Goal: Register for event/course

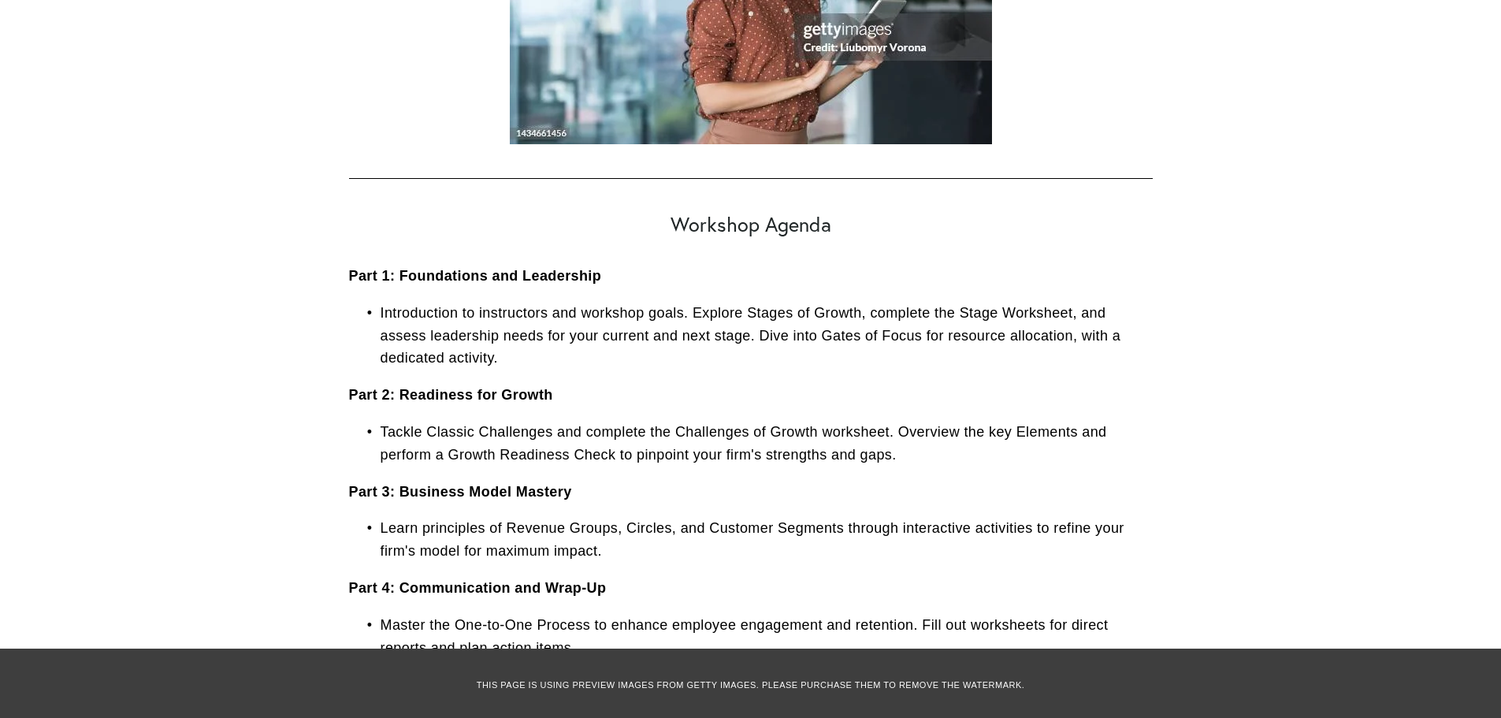
scroll to position [1576, 0]
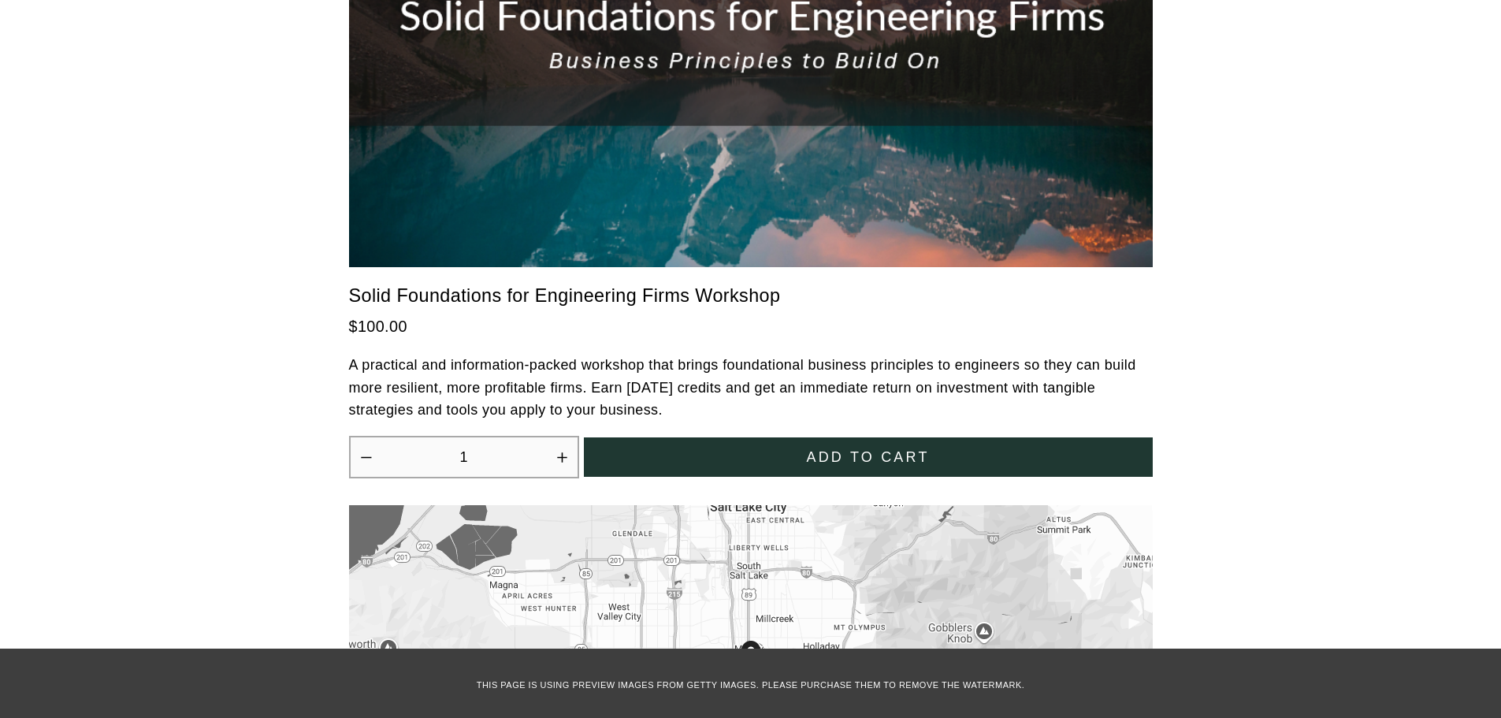
scroll to position [4255, 0]
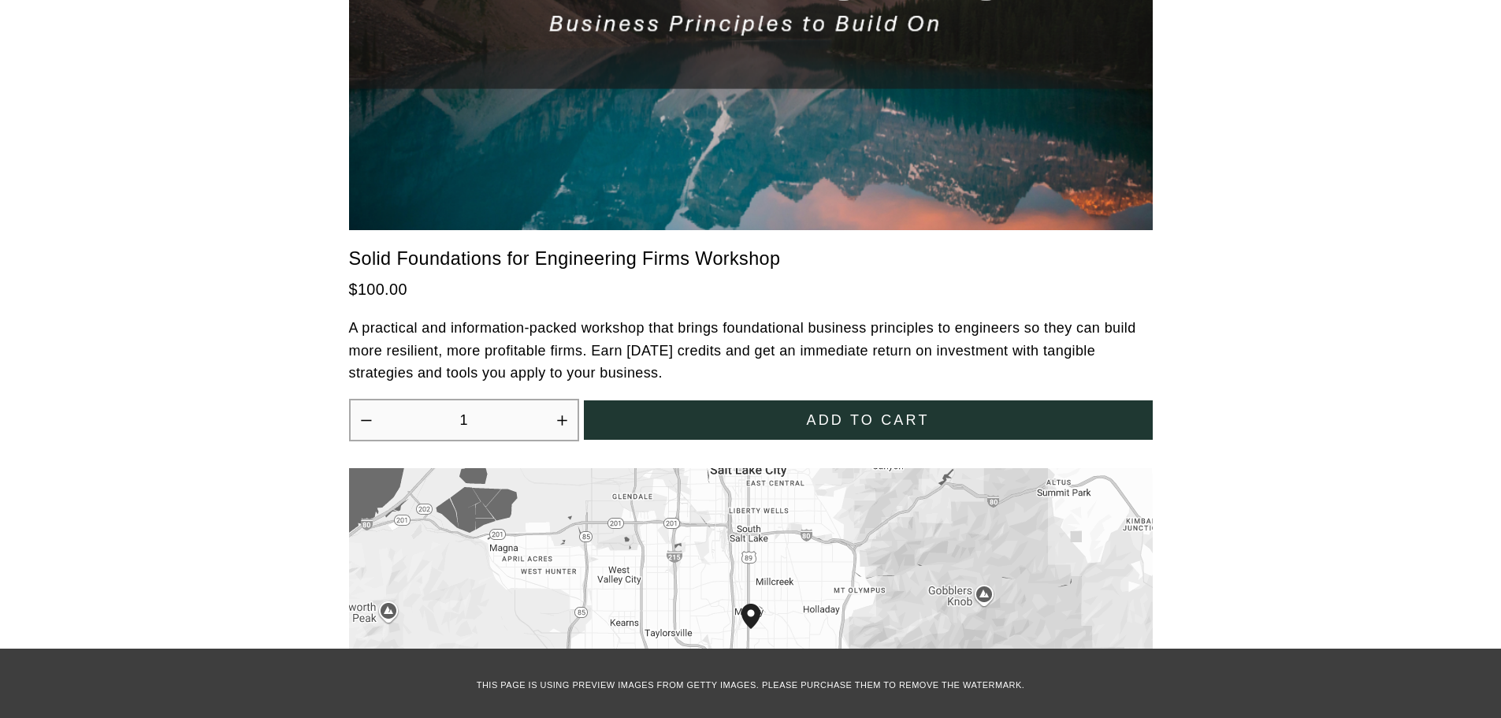
click at [890, 412] on span "Add to cart" at bounding box center [867, 420] width 123 height 17
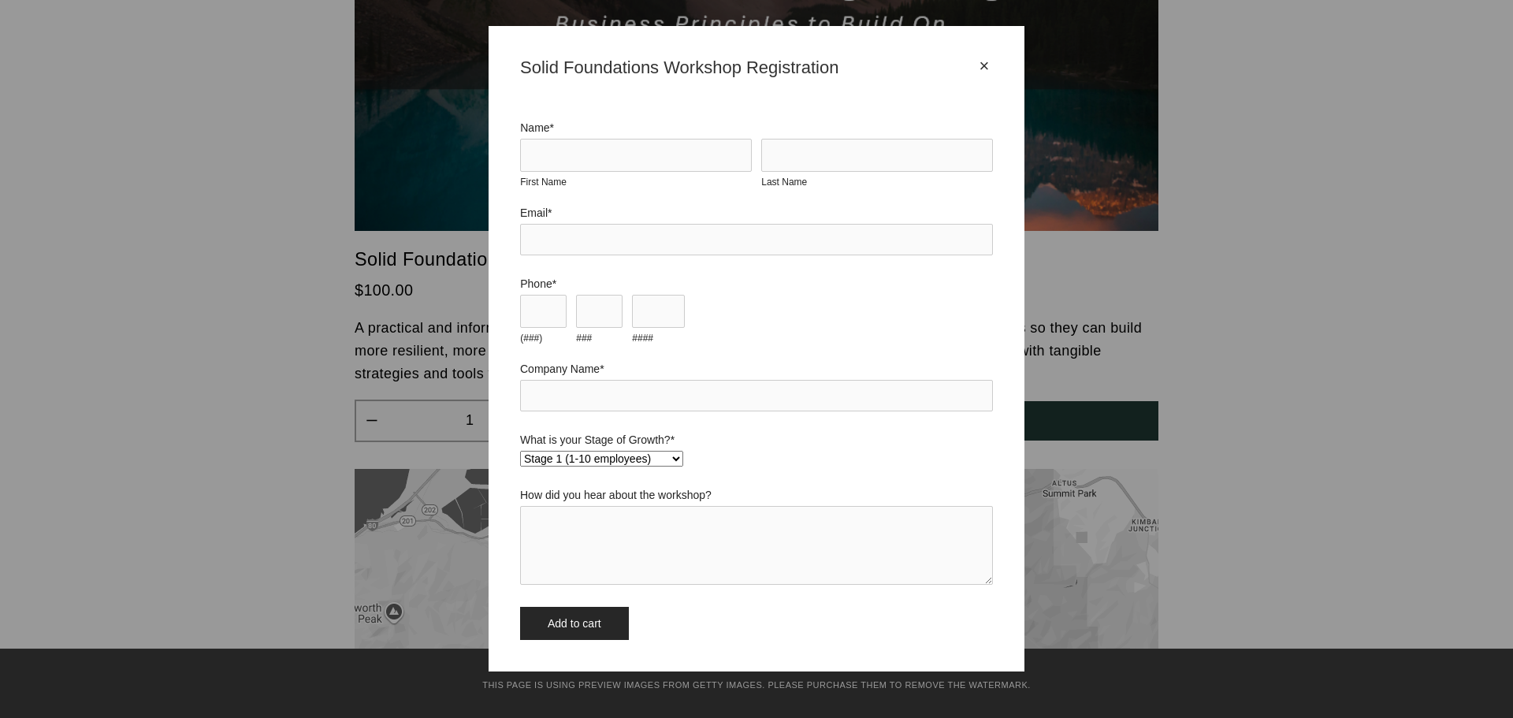
click at [982, 62] on div "×" at bounding box center [983, 66] width 17 height 17
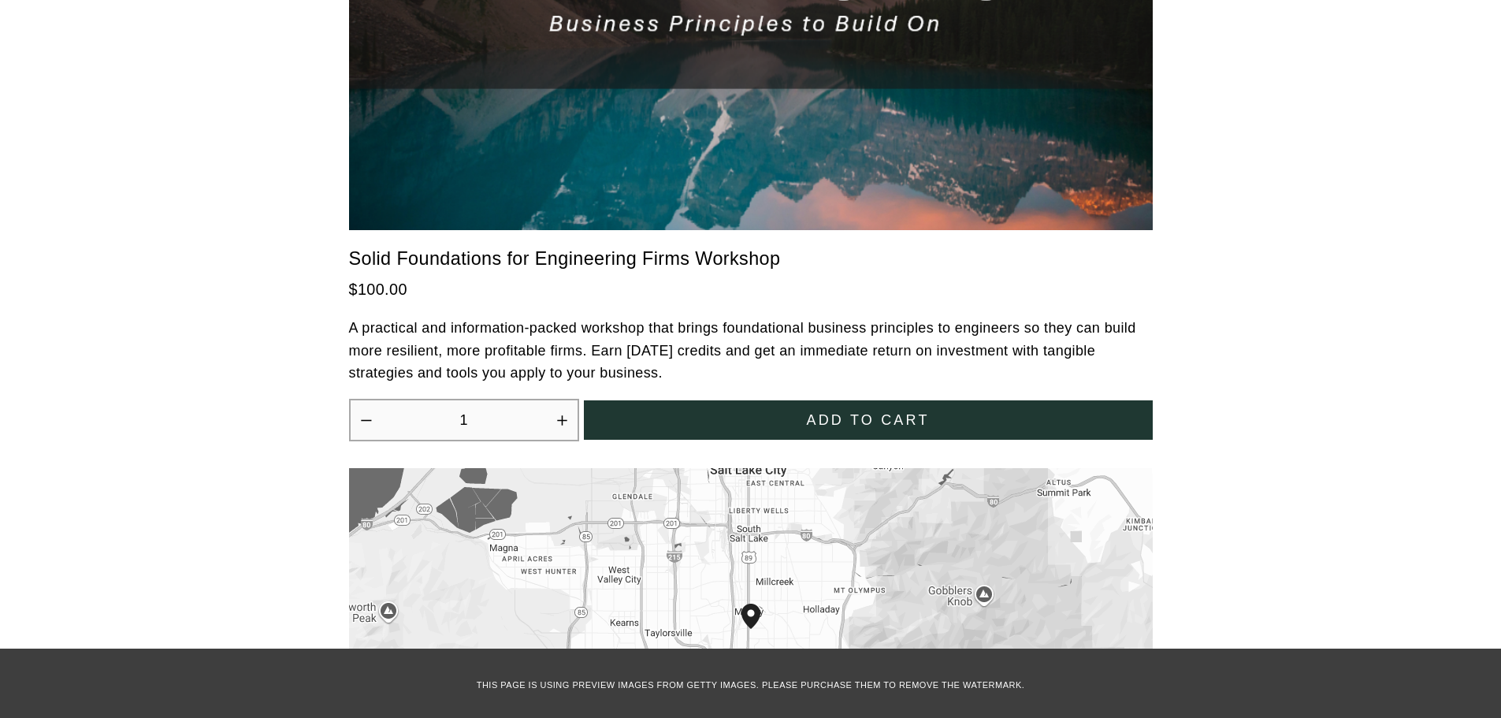
click at [832, 412] on span "Add to cart" at bounding box center [867, 420] width 123 height 17
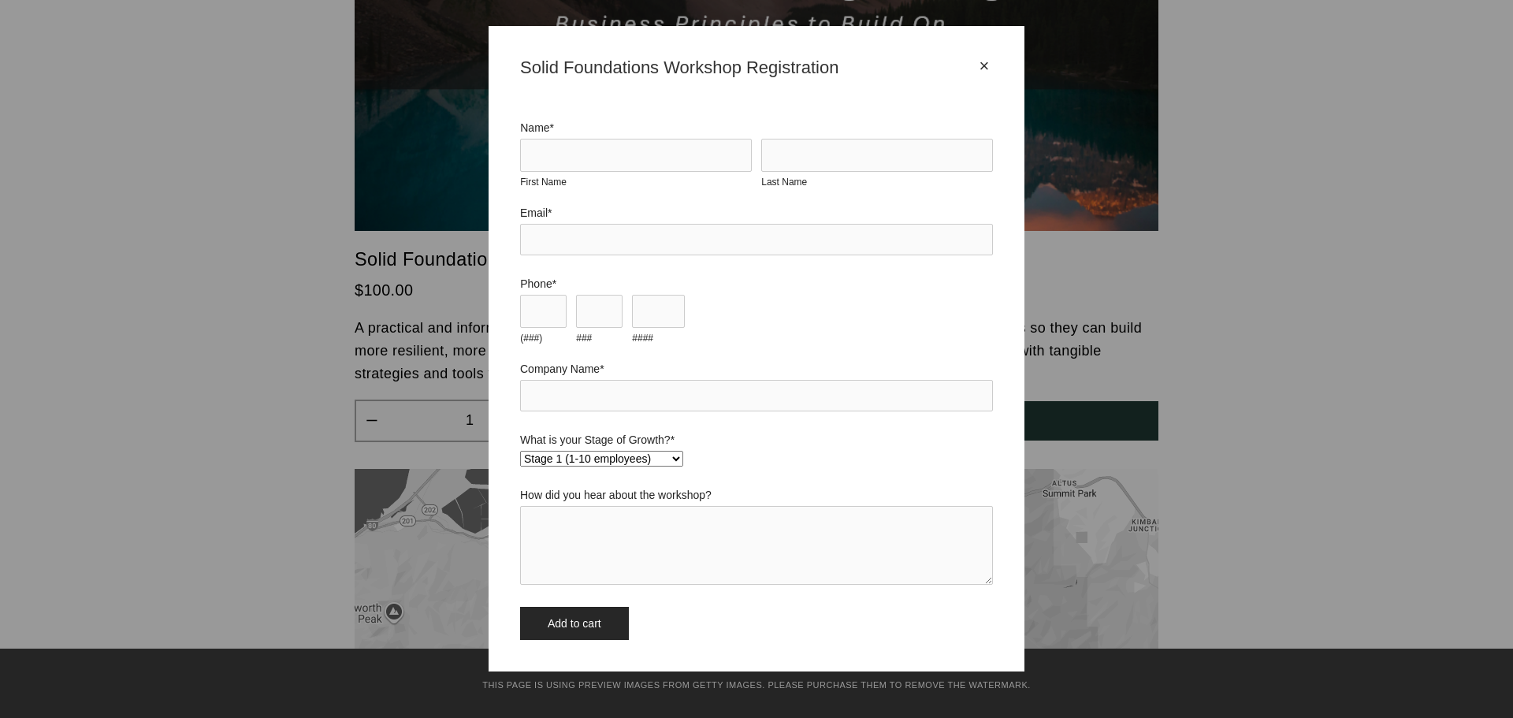
click at [671, 466] on select "Stage 1 (1-10 employees) Stage 2 (11-19 employees) Stage 3 (20-34 employees) St…" at bounding box center [601, 459] width 163 height 16
click at [985, 65] on div "×" at bounding box center [983, 66] width 17 height 17
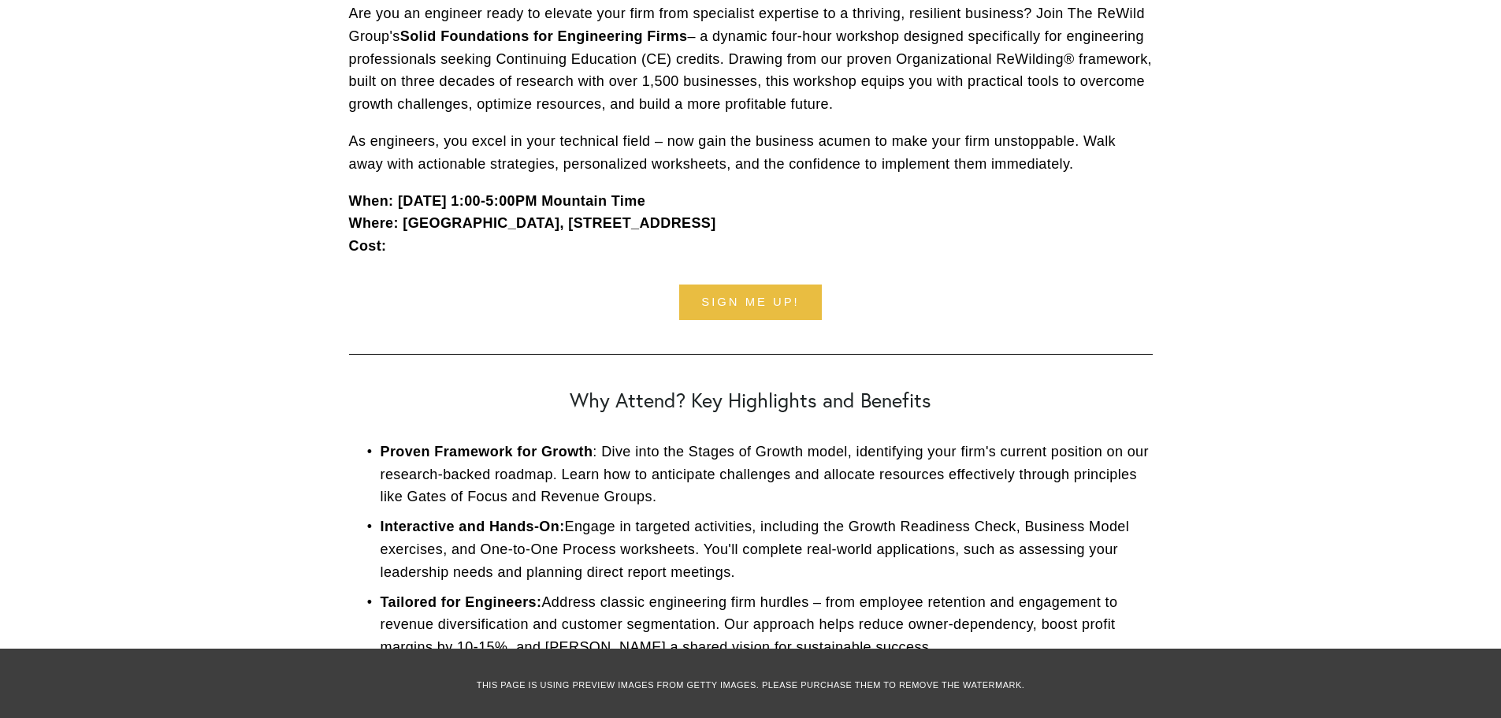
scroll to position [552, 0]
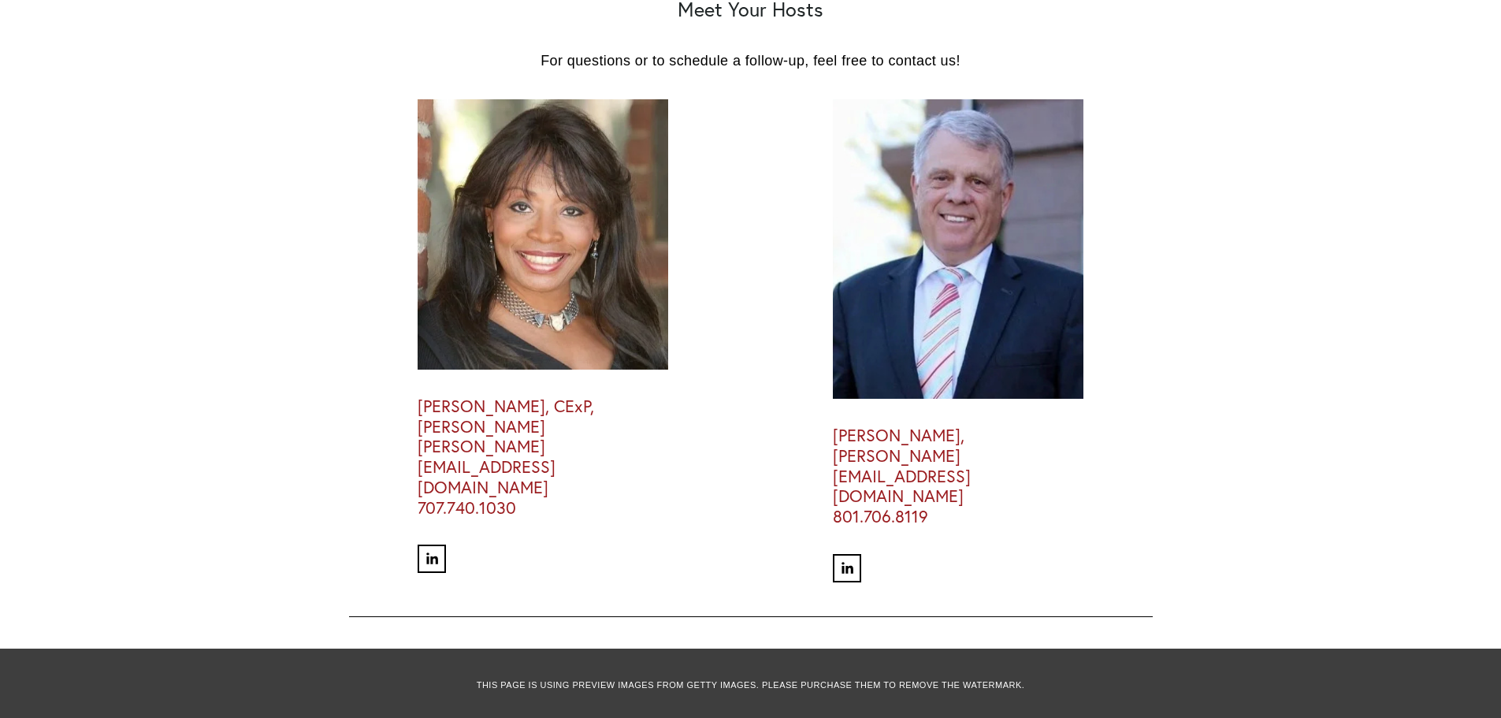
scroll to position [3309, 0]
